Goal: Transaction & Acquisition: Purchase product/service

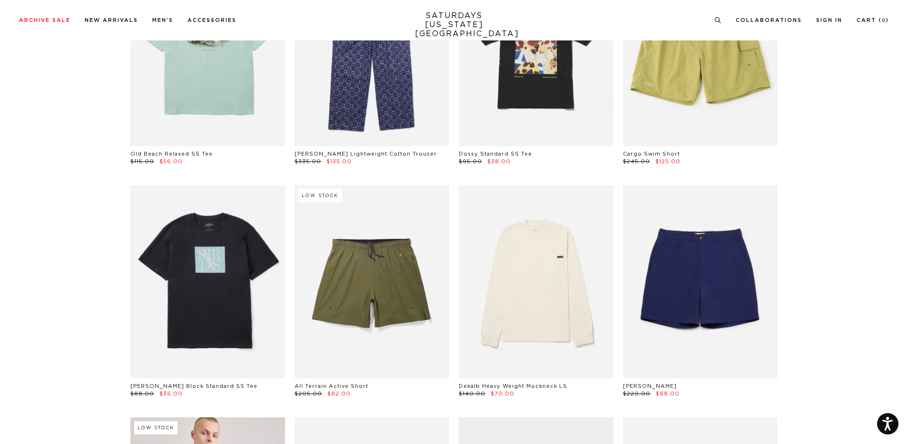
scroll to position [2332, 0]
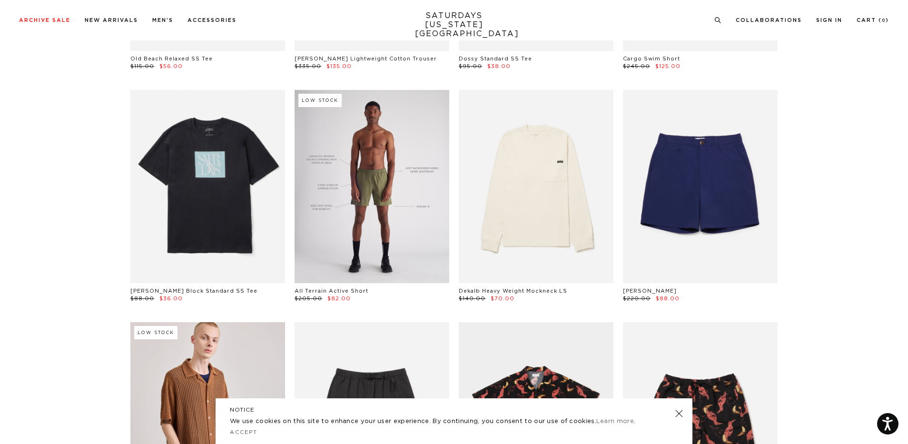
click at [425, 190] on link at bounding box center [372, 186] width 155 height 193
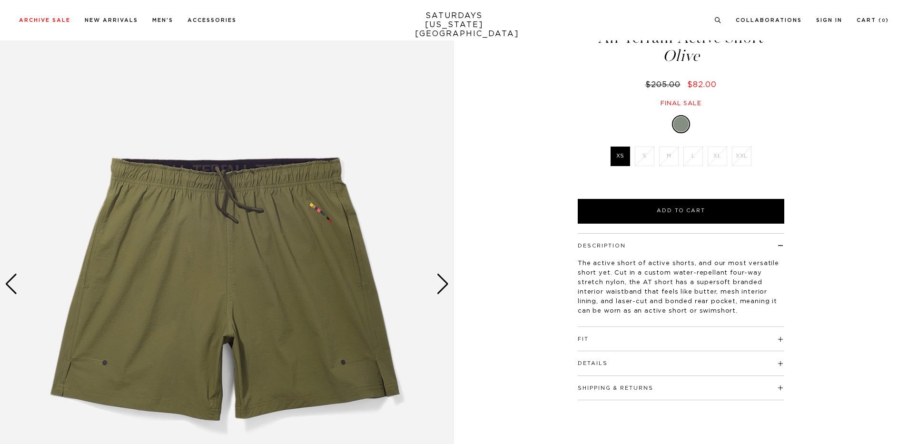
scroll to position [48, 0]
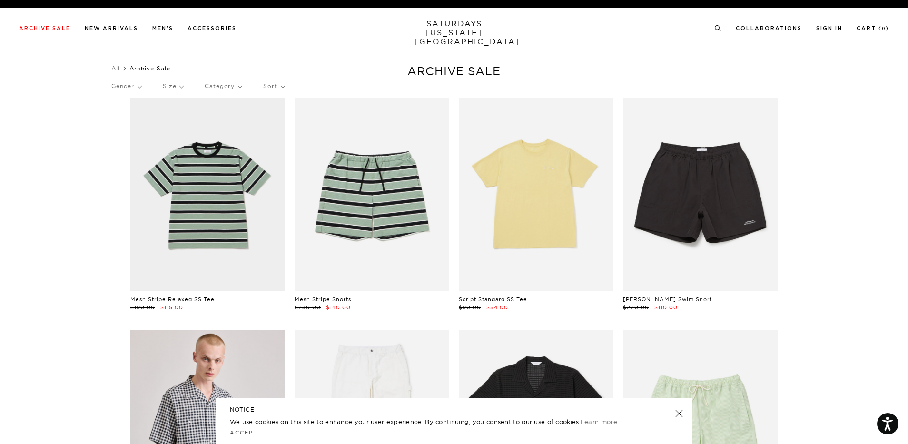
click at [187, 87] on div "Gender Size Category Sort" at bounding box center [453, 86] width 685 height 22
click at [183, 87] on p "Size" at bounding box center [173, 86] width 20 height 22
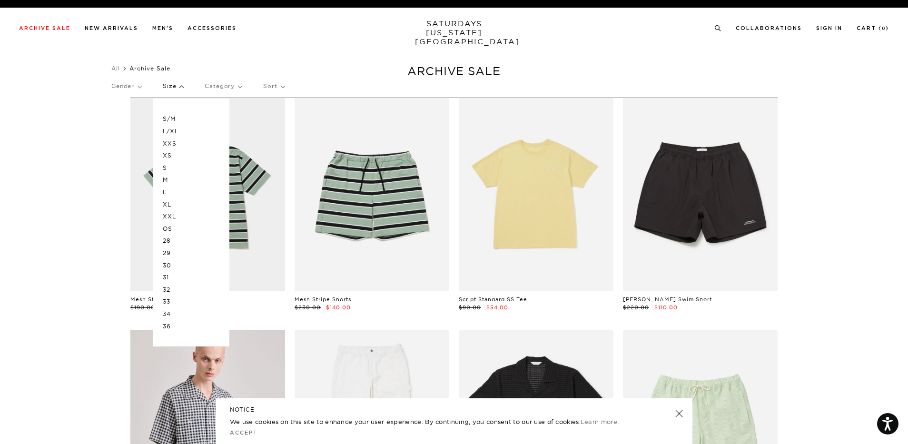
click at [183, 87] on p "Size" at bounding box center [173, 86] width 20 height 22
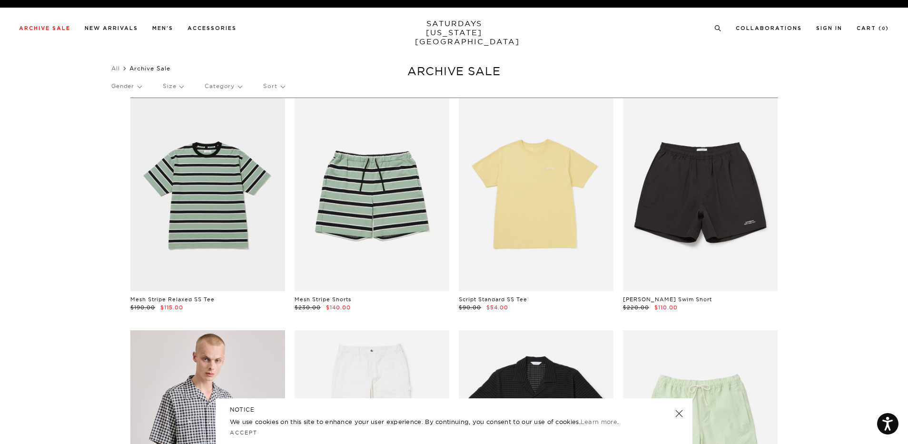
click at [241, 84] on p "Category" at bounding box center [223, 86] width 37 height 22
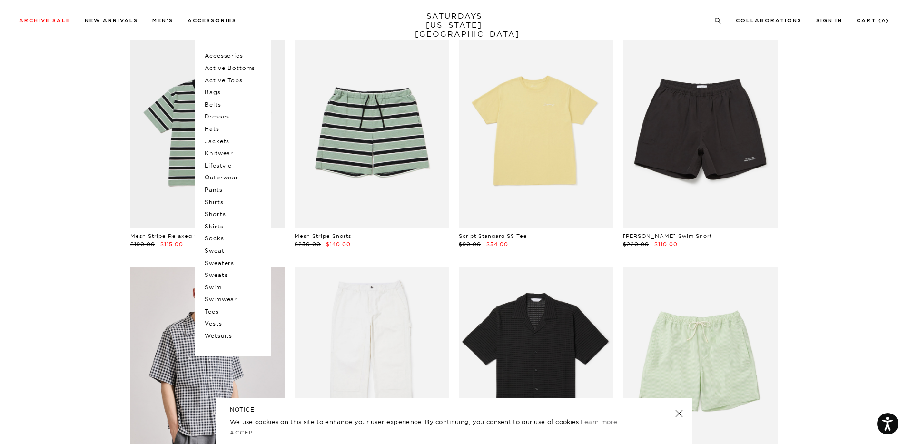
scroll to position [48, 0]
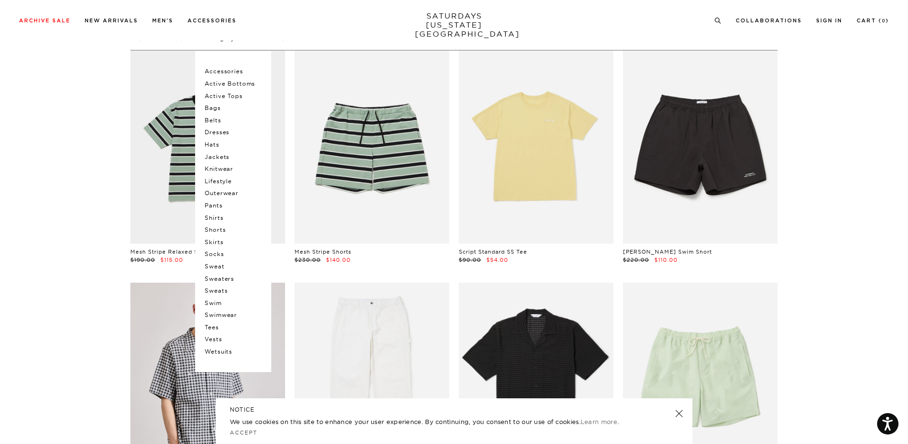
click at [218, 279] on p "Sweaters" at bounding box center [233, 279] width 57 height 12
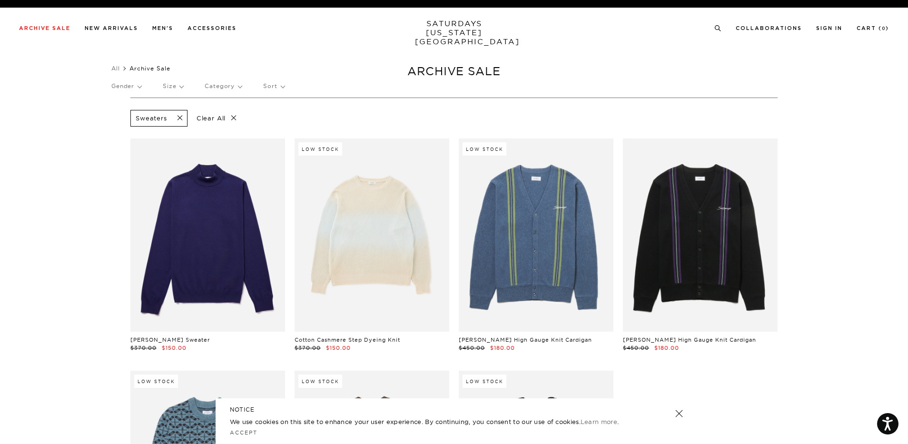
click at [180, 117] on span at bounding box center [177, 118] width 20 height 9
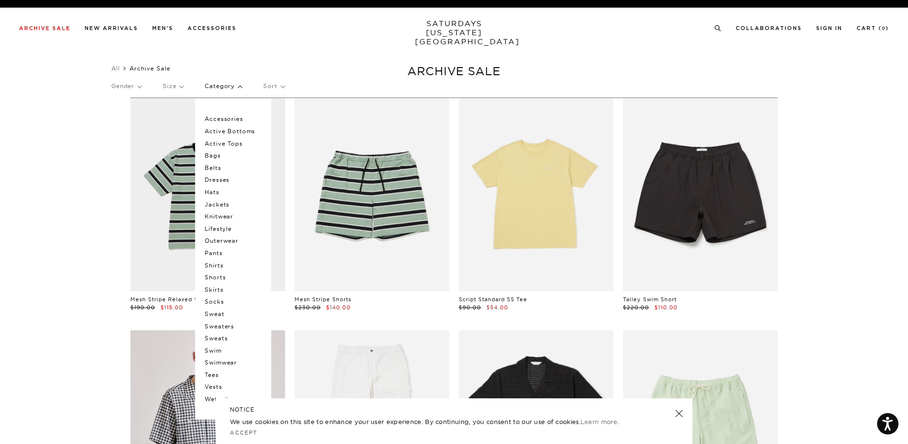
click at [224, 337] on p "Sweats" at bounding box center [233, 338] width 57 height 12
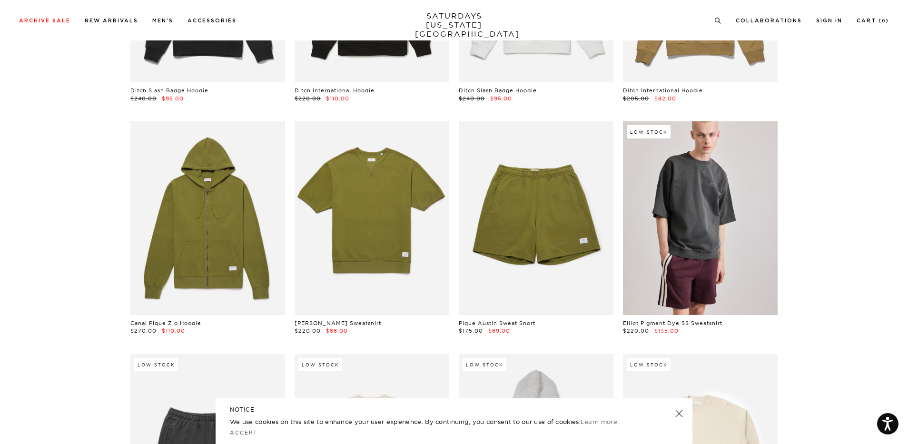
scroll to position [286, 0]
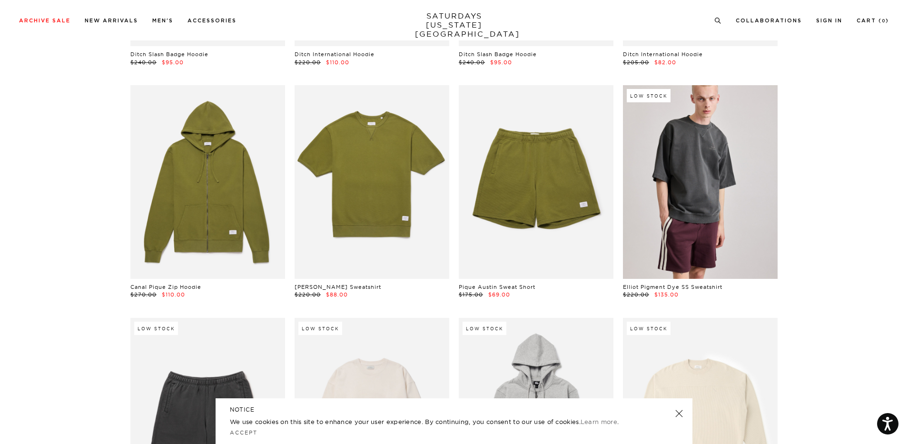
click at [682, 413] on link at bounding box center [678, 413] width 13 height 13
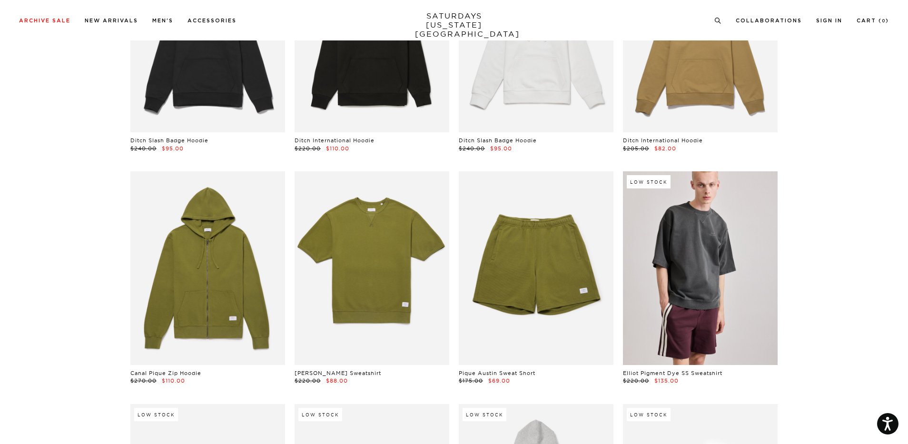
scroll to position [238, 0]
